Goal: Entertainment & Leisure: Consume media (video, audio)

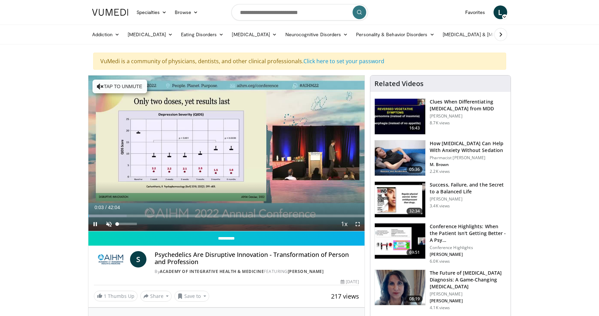
click at [106, 221] on span "Video Player" at bounding box center [109, 224] width 14 height 14
click at [358, 223] on span "Video Player" at bounding box center [358, 224] width 14 height 14
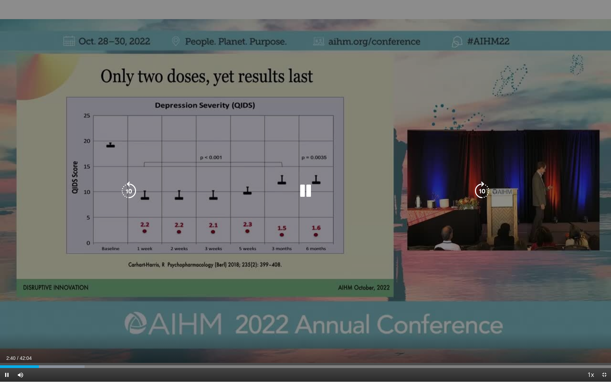
click at [305, 187] on icon "Video Player" at bounding box center [305, 190] width 19 height 19
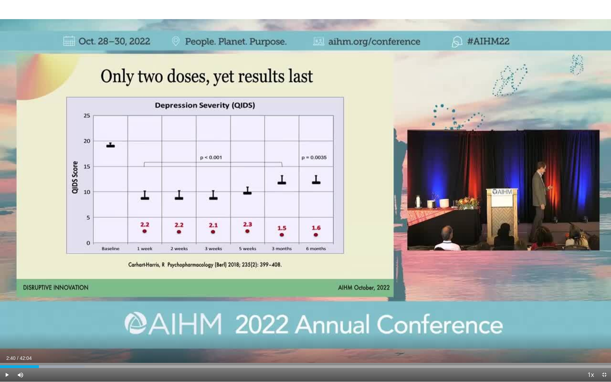
click at [7, 315] on span "Video Player" at bounding box center [7, 375] width 14 height 14
drag, startPoint x: 122, startPoint y: 366, endPoint x: 109, endPoint y: 365, distance: 13.0
click at [109, 315] on div "Loaded : 24.56% 07:30 07:30" at bounding box center [305, 365] width 611 height 6
drag, startPoint x: 116, startPoint y: 366, endPoint x: 110, endPoint y: 365, distance: 6.5
click at [110, 315] on div "Loaded : 0.00% 07:33 07:32" at bounding box center [305, 365] width 611 height 6
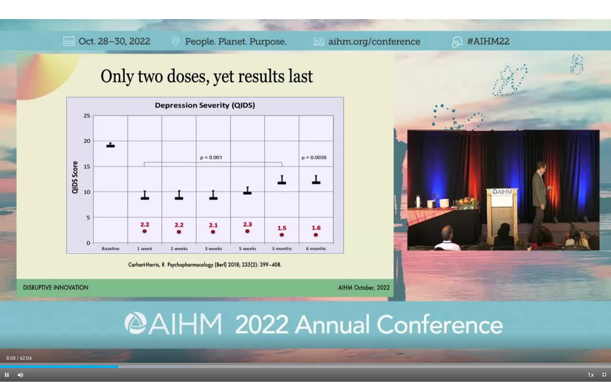
click at [6, 315] on span "Video Player" at bounding box center [7, 375] width 14 height 14
click at [5, 315] on span "Video Player" at bounding box center [7, 375] width 14 height 14
drag, startPoint x: 120, startPoint y: 365, endPoint x: 108, endPoint y: 364, distance: 12.1
click at [108, 315] on div "Loaded : 0.00% 07:27 07:27" at bounding box center [305, 365] width 611 height 6
drag, startPoint x: 108, startPoint y: 366, endPoint x: 118, endPoint y: 365, distance: 9.6
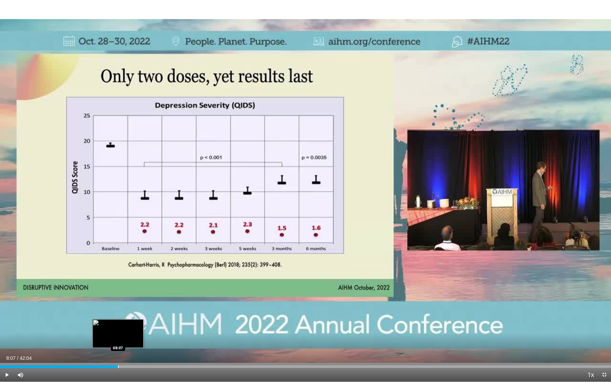
click at [118, 315] on div "Loaded : 19.41% 08:07 08:07" at bounding box center [305, 365] width 611 height 6
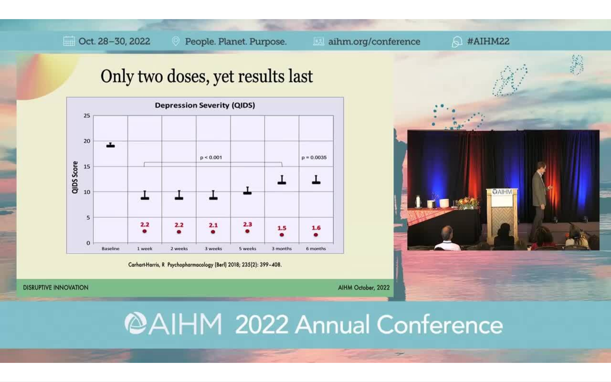
click at [5, 315] on video-js "**********" at bounding box center [305, 191] width 611 height 382
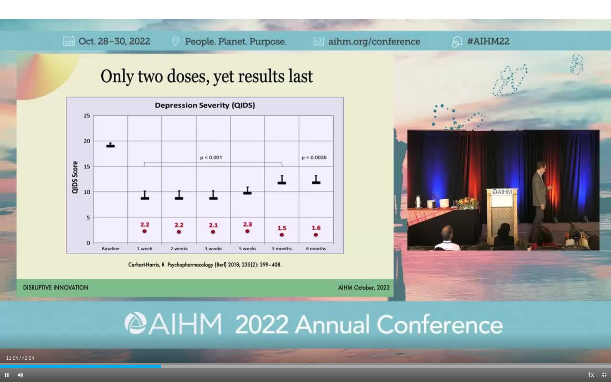
click at [6, 315] on span "Video Player" at bounding box center [7, 375] width 14 height 14
drag, startPoint x: 180, startPoint y: 366, endPoint x: 176, endPoint y: 366, distance: 4.1
click at [176, 315] on div "Progress Bar" at bounding box center [176, 366] width 1 height 3
click at [6, 315] on span "Video Player" at bounding box center [7, 375] width 14 height 14
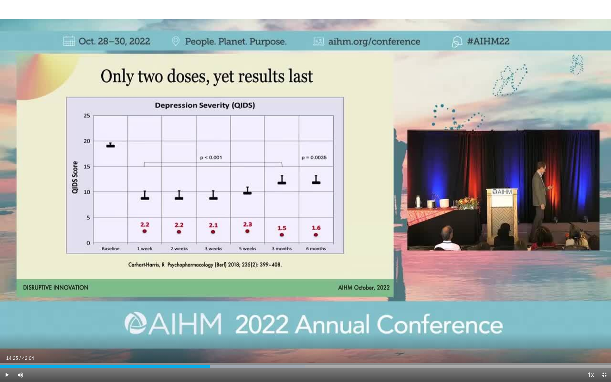
click at [5, 315] on span "Video Player" at bounding box center [7, 375] width 14 height 14
click at [6, 315] on span "Video Player" at bounding box center [7, 375] width 14 height 14
drag, startPoint x: 266, startPoint y: 367, endPoint x: 259, endPoint y: 366, distance: 7.2
click at [259, 315] on div "Progress Bar" at bounding box center [259, 366] width 1 height 3
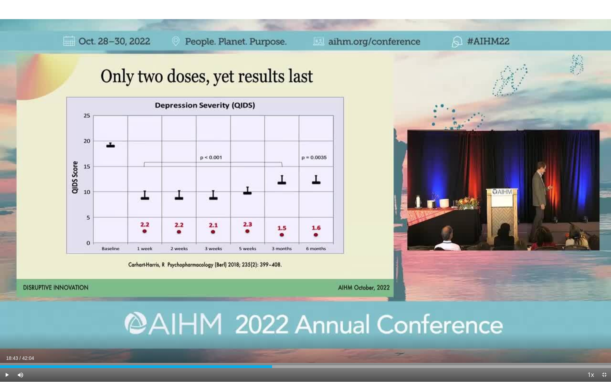
drag, startPoint x: 277, startPoint y: 367, endPoint x: 272, endPoint y: 366, distance: 4.4
click at [272, 315] on div "Loaded : 45.08% 18:43 18:43" at bounding box center [305, 366] width 611 height 3
click at [7, 315] on span "Video Player" at bounding box center [7, 375] width 14 height 14
click at [6, 315] on span "Video Player" at bounding box center [7, 375] width 14 height 14
click at [8, 315] on span "Video Player" at bounding box center [7, 375] width 14 height 14
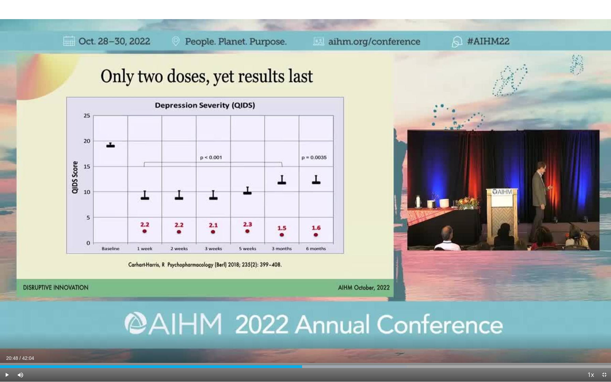
click at [8, 315] on span "Video Player" at bounding box center [7, 375] width 14 height 14
drag, startPoint x: 311, startPoint y: 365, endPoint x: 305, endPoint y: 365, distance: 5.5
click at [305, 315] on div "Loaded : 67.23% 21:02 21:02" at bounding box center [305, 366] width 611 height 3
drag, startPoint x: 305, startPoint y: 365, endPoint x: 299, endPoint y: 365, distance: 5.8
click at [299, 315] on div "Loaded : 0.00% 20:33 20:33" at bounding box center [305, 365] width 611 height 6
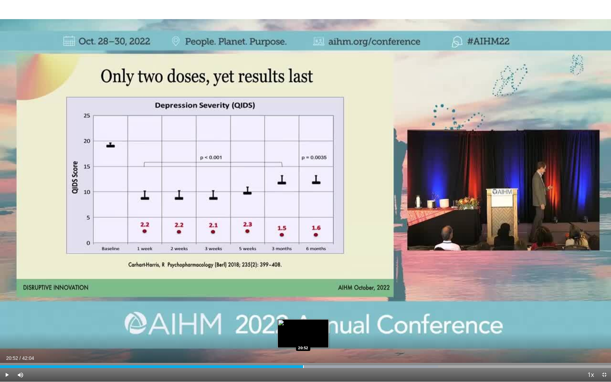
click at [303, 315] on div "Progress Bar" at bounding box center [303, 366] width 1 height 3
click at [300, 315] on video-js "**********" at bounding box center [305, 191] width 611 height 382
drag, startPoint x: 303, startPoint y: 366, endPoint x: 296, endPoint y: 366, distance: 6.9
click at [296, 315] on div "Progress Bar" at bounding box center [296, 366] width 1 height 3
click at [6, 315] on span "Video Player" at bounding box center [7, 375] width 14 height 14
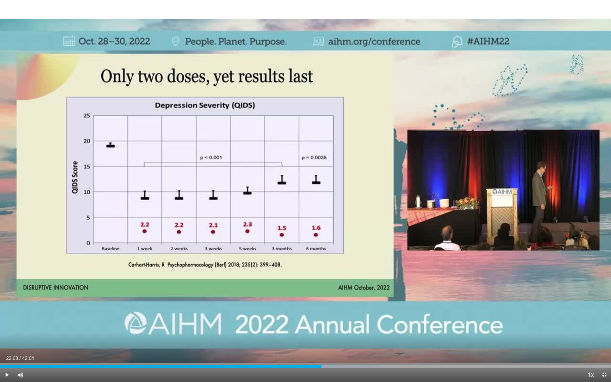
click at [5, 315] on span "Video Player" at bounding box center [7, 375] width 14 height 14
click at [356, 315] on div "Progress Bar" at bounding box center [356, 366] width 1 height 3
click at [353, 315] on div "Progress Bar" at bounding box center [353, 366] width 1 height 3
click at [7, 315] on span "Video Player" at bounding box center [7, 375] width 14 height 14
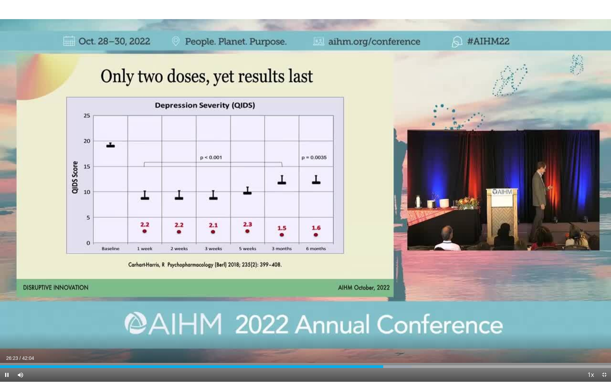
click at [6, 315] on span "Video Player" at bounding box center [7, 375] width 14 height 14
click at [5, 315] on span "Video Player" at bounding box center [7, 375] width 14 height 14
drag, startPoint x: 389, startPoint y: 367, endPoint x: 385, endPoint y: 367, distance: 3.4
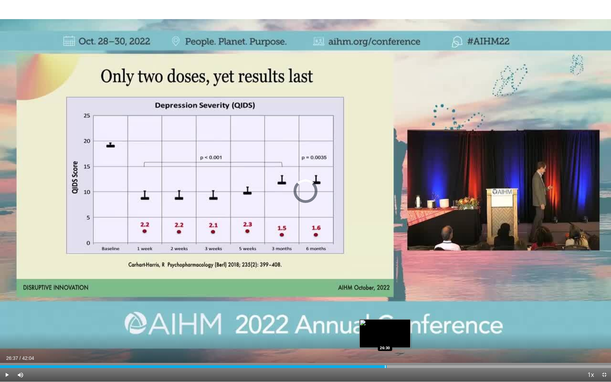
click at [385, 315] on div "Progress Bar" at bounding box center [385, 366] width 1 height 3
drag, startPoint x: 384, startPoint y: 366, endPoint x: 376, endPoint y: 366, distance: 8.2
click at [376, 315] on div "Progress Bar" at bounding box center [376, 366] width 1 height 3
click at [7, 315] on span "Video Player" at bounding box center [7, 375] width 14 height 14
click at [8, 315] on span "Video Player" at bounding box center [7, 375] width 14 height 14
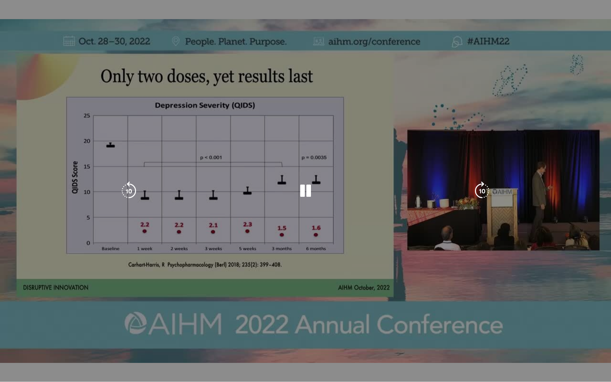
click at [6, 315] on div "10 seconds Tap to unmute" at bounding box center [305, 191] width 611 height 382
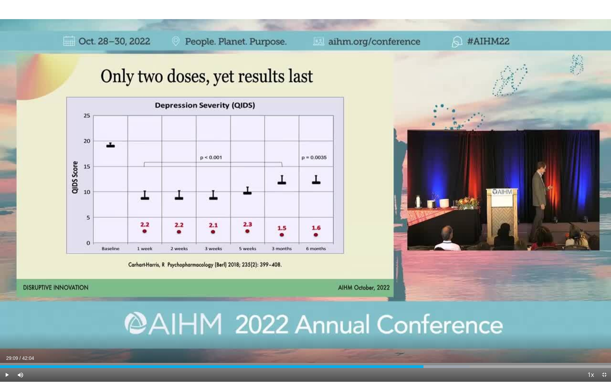
click at [6, 315] on span "Video Player" at bounding box center [7, 375] width 14 height 14
click at [444, 315] on div "Progress Bar" at bounding box center [444, 366] width 1 height 3
click at [6, 315] on span "Video Player" at bounding box center [7, 375] width 14 height 14
click at [4, 315] on span "Video Player" at bounding box center [7, 375] width 14 height 14
click at [8, 315] on video-js "**********" at bounding box center [305, 191] width 611 height 382
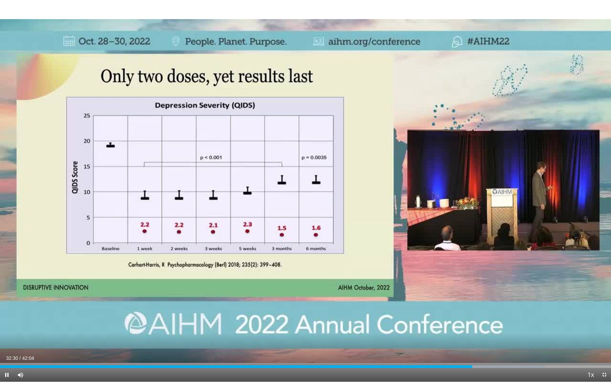
click at [6, 315] on span "Video Player" at bounding box center [7, 375] width 14 height 14
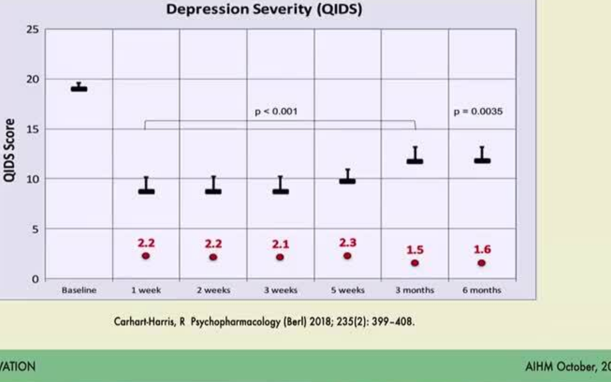
scroll to position [1, 0]
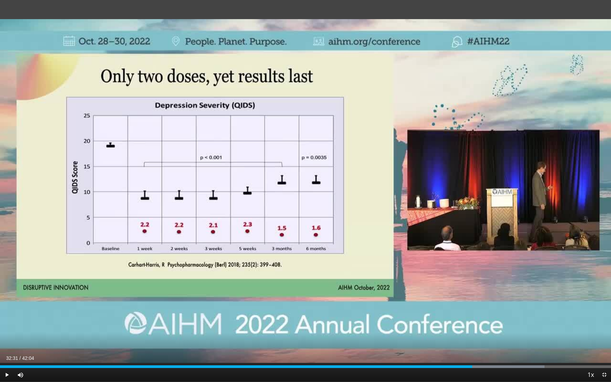
click at [8, 315] on span "Video Player" at bounding box center [7, 375] width 14 height 14
click at [6, 315] on span "Video Player" at bounding box center [7, 375] width 14 height 14
click at [486, 315] on div "Progress Bar" at bounding box center [486, 366] width 1 height 3
drag, startPoint x: 486, startPoint y: 367, endPoint x: 480, endPoint y: 367, distance: 6.1
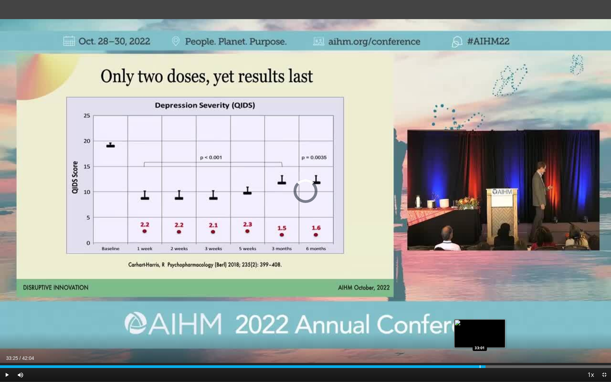
click at [480, 315] on div "Loaded : 0.00% 33:01 33:01" at bounding box center [305, 366] width 611 height 3
drag, startPoint x: 487, startPoint y: 367, endPoint x: 482, endPoint y: 366, distance: 5.1
click at [482, 315] on div "Progress Bar" at bounding box center [482, 366] width 1 height 3
click at [5, 315] on span "Video Player" at bounding box center [7, 375] width 14 height 14
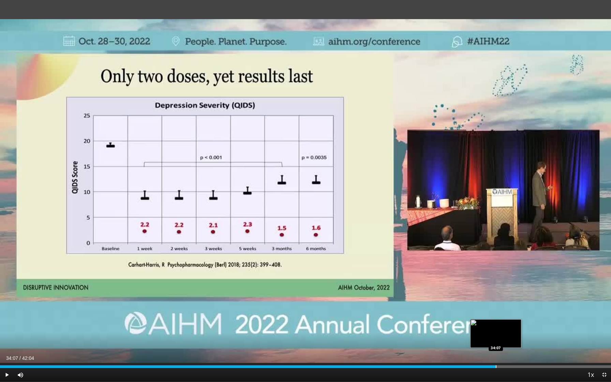
click at [496, 315] on div "Progress Bar" at bounding box center [496, 366] width 1 height 3
click at [7, 315] on span "Video Player" at bounding box center [7, 375] width 14 height 14
drag, startPoint x: 546, startPoint y: 366, endPoint x: 541, endPoint y: 366, distance: 5.5
click at [541, 315] on div "Progress Bar" at bounding box center [541, 366] width 1 height 3
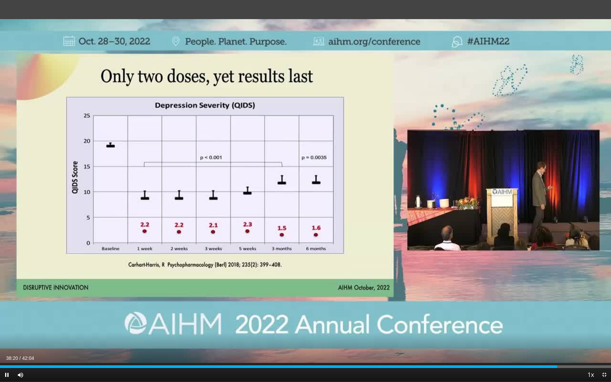
click at [7, 315] on span "Video Player" at bounding box center [7, 375] width 14 height 14
drag, startPoint x: 559, startPoint y: 367, endPoint x: 553, endPoint y: 366, distance: 6.1
click at [553, 315] on div "Progress Bar" at bounding box center [553, 366] width 1 height 3
drag, startPoint x: 550, startPoint y: 366, endPoint x: 537, endPoint y: 366, distance: 13.3
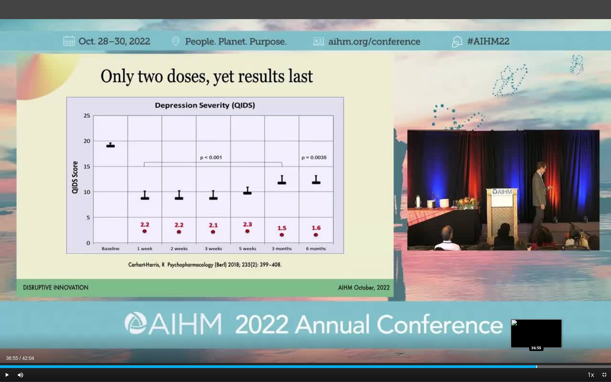
click at [537, 315] on div "Progress Bar" at bounding box center [537, 366] width 1 height 3
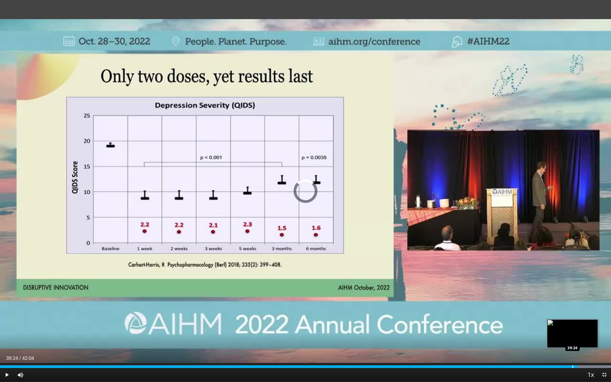
click at [573, 315] on div "Progress Bar" at bounding box center [573, 366] width 1 height 3
drag, startPoint x: 584, startPoint y: 367, endPoint x: 580, endPoint y: 367, distance: 4.1
click at [580, 315] on div "Progress Bar" at bounding box center [580, 366] width 1 height 3
drag, startPoint x: 585, startPoint y: 367, endPoint x: 582, endPoint y: 366, distance: 3.5
click at [582, 315] on div "Progress Bar" at bounding box center [582, 366] width 1 height 3
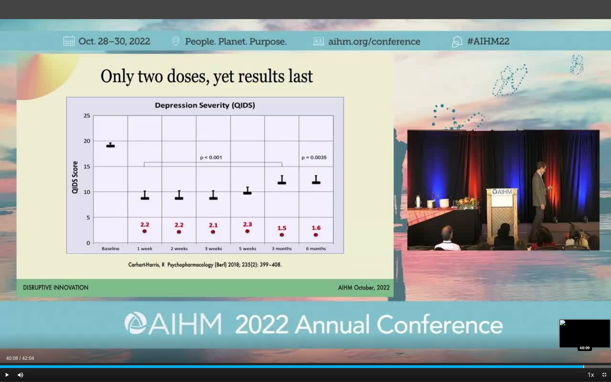
click at [583, 315] on div "Loaded : 0.00% 40:08 40:09" at bounding box center [305, 366] width 611 height 3
click at [7, 315] on span "Video Player" at bounding box center [7, 375] width 14 height 14
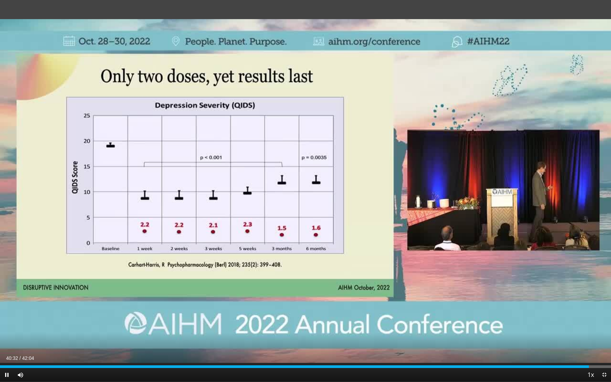
click at [6, 315] on span "Video Player" at bounding box center [7, 375] width 14 height 14
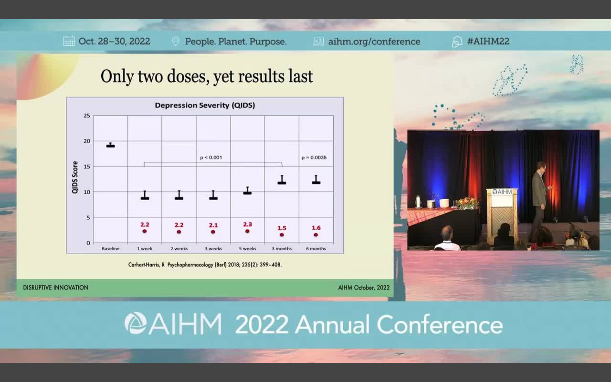
click at [6, 315] on video-js "**********" at bounding box center [305, 191] width 611 height 382
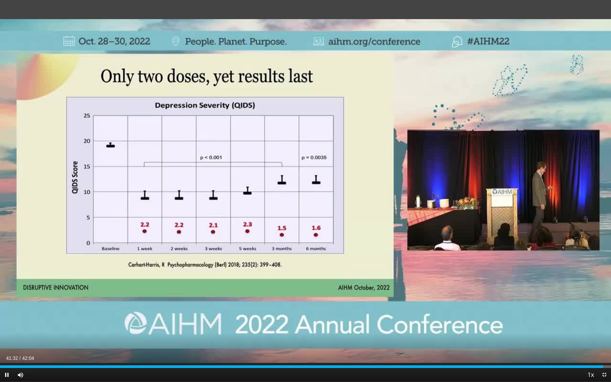
click at [6, 315] on span "Video Player" at bounding box center [7, 375] width 14 height 14
click at [4, 315] on span "Video Player" at bounding box center [7, 375] width 14 height 14
click at [6, 315] on span "Video Player" at bounding box center [7, 375] width 14 height 14
drag, startPoint x: 607, startPoint y: 366, endPoint x: 603, endPoint y: 366, distance: 3.8
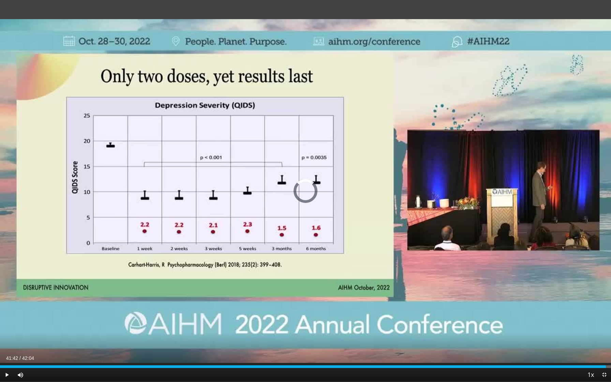
click at [598, 315] on div "Progress Bar" at bounding box center [603, 366] width 1 height 3
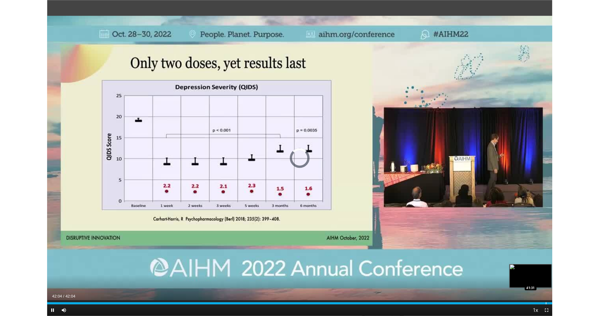
scroll to position [0, 0]
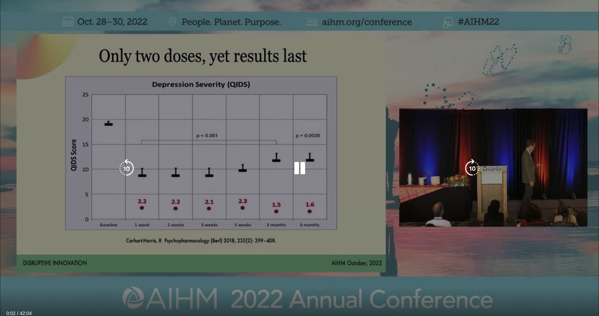
click at [40, 253] on div "10 seconds Tap to unmute" at bounding box center [299, 168] width 599 height 336
click at [29, 291] on div "10 seconds Tap to unmute" at bounding box center [299, 168] width 599 height 336
click at [301, 167] on icon "Video Player" at bounding box center [299, 168] width 19 height 19
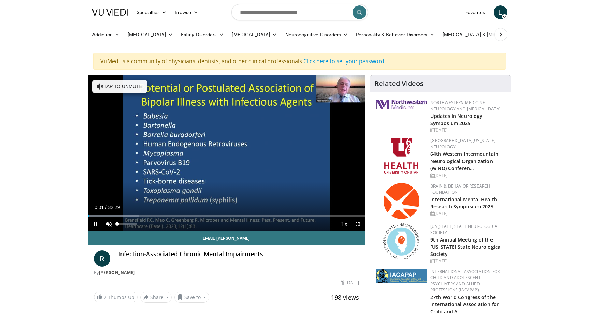
click at [107, 223] on span "Video Player" at bounding box center [109, 224] width 14 height 14
click at [94, 223] on span "Video Player" at bounding box center [95, 224] width 14 height 14
click at [95, 223] on span "Video Player" at bounding box center [95, 224] width 14 height 14
drag, startPoint x: 90, startPoint y: 215, endPoint x: 82, endPoint y: 215, distance: 7.5
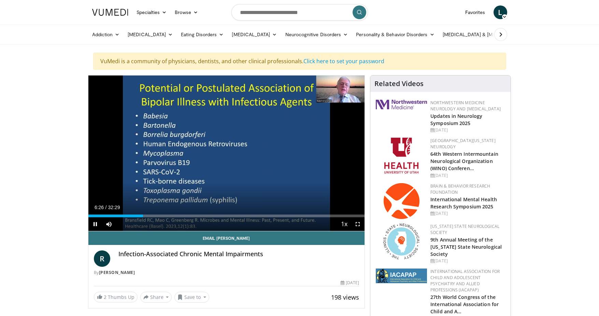
click at [95, 224] on span "Video Player" at bounding box center [95, 224] width 14 height 14
click at [94, 224] on span "Video Player" at bounding box center [95, 224] width 14 height 14
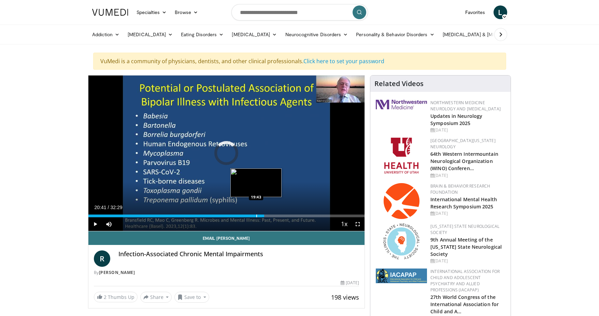
drag, startPoint x: 265, startPoint y: 214, endPoint x: 256, endPoint y: 214, distance: 8.9
click at [256, 214] on div "Progress Bar" at bounding box center [256, 215] width 1 height 3
drag, startPoint x: 255, startPoint y: 214, endPoint x: 247, endPoint y: 213, distance: 7.9
click at [247, 213] on div "Loaded : 61.56% 18:48 18:46" at bounding box center [226, 213] width 276 height 6
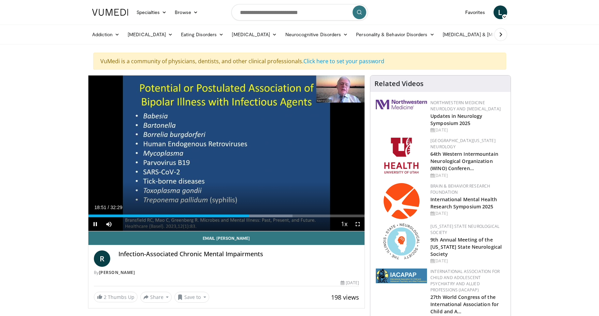
click at [95, 223] on span "Video Player" at bounding box center [95, 224] width 14 height 14
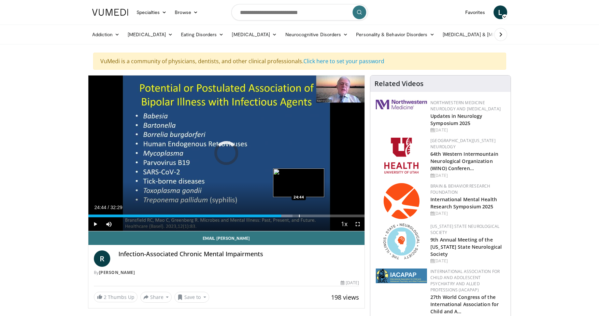
click at [298, 213] on div "Loaded : 73.88% 22:40 24:44" at bounding box center [226, 213] width 276 height 6
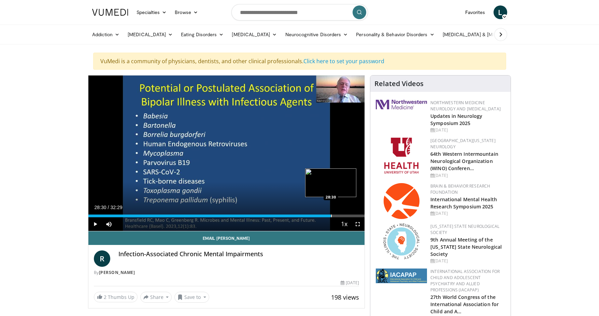
drag, startPoint x: 334, startPoint y: 215, endPoint x: 331, endPoint y: 215, distance: 3.8
click at [331, 215] on div "Progress Bar" at bounding box center [331, 215] width 1 height 3
drag, startPoint x: 330, startPoint y: 215, endPoint x: 326, endPoint y: 215, distance: 4.1
click at [326, 215] on video-js "**********" at bounding box center [226, 153] width 276 height 156
click at [325, 216] on div "Progress Bar" at bounding box center [325, 215] width 1 height 3
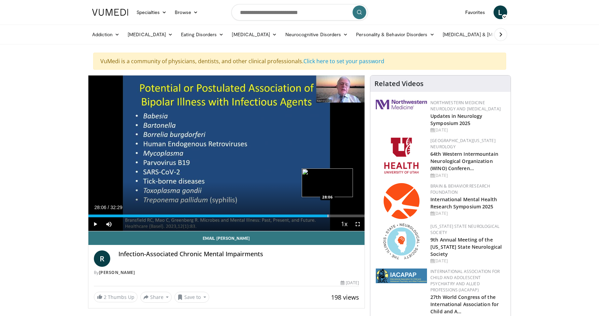
click at [327, 216] on div "Progress Bar" at bounding box center [327, 215] width 1 height 3
click at [95, 223] on span "Video Player" at bounding box center [95, 224] width 14 height 14
click at [94, 223] on span "Video Player" at bounding box center [95, 224] width 14 height 14
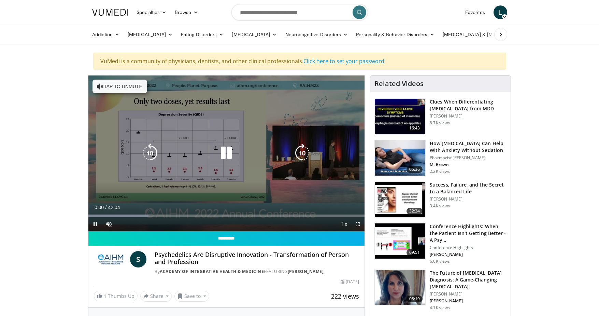
click at [137, 85] on button "Tap to unmute" at bounding box center [119, 86] width 55 height 14
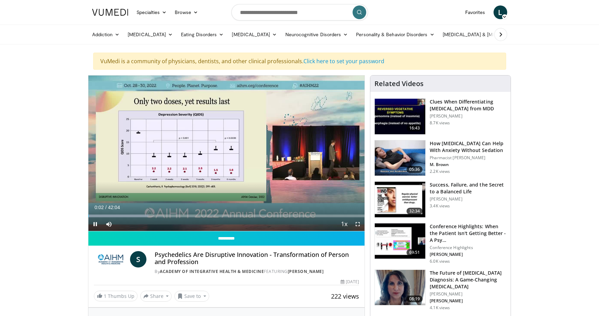
click at [95, 222] on span "Video Player" at bounding box center [95, 224] width 14 height 14
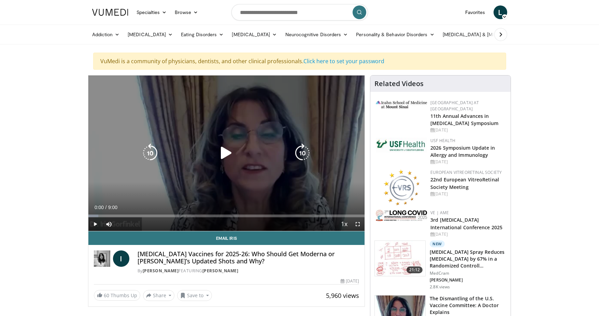
click at [225, 151] on icon "Video Player" at bounding box center [226, 152] width 19 height 19
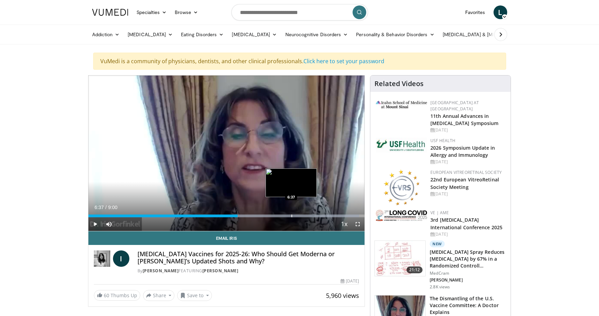
click at [291, 214] on div "Progress Bar" at bounding box center [291, 215] width 1 height 3
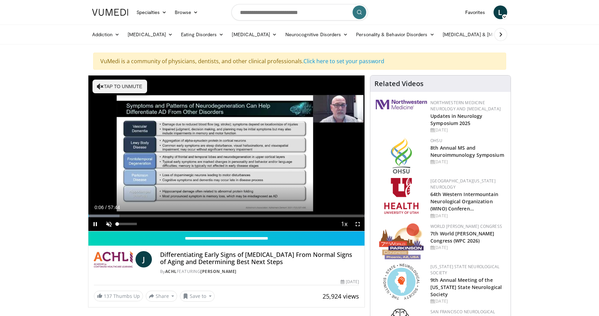
click at [110, 223] on span "Video Player" at bounding box center [109, 224] width 14 height 14
click at [96, 222] on span "Video Player" at bounding box center [95, 224] width 14 height 14
